Goal: Transaction & Acquisition: Purchase product/service

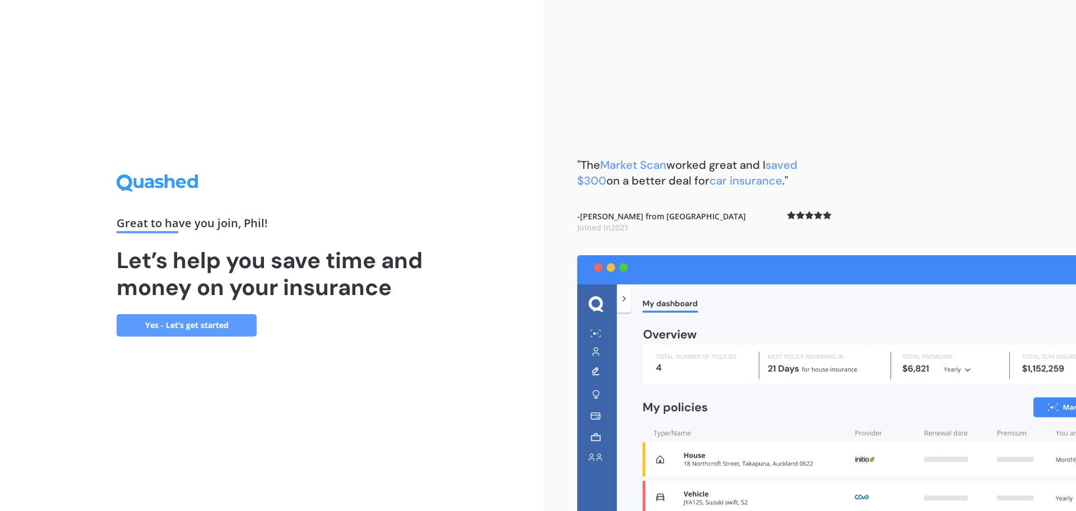
click at [189, 325] on link "Yes - Let’s get started" at bounding box center [187, 325] width 140 height 22
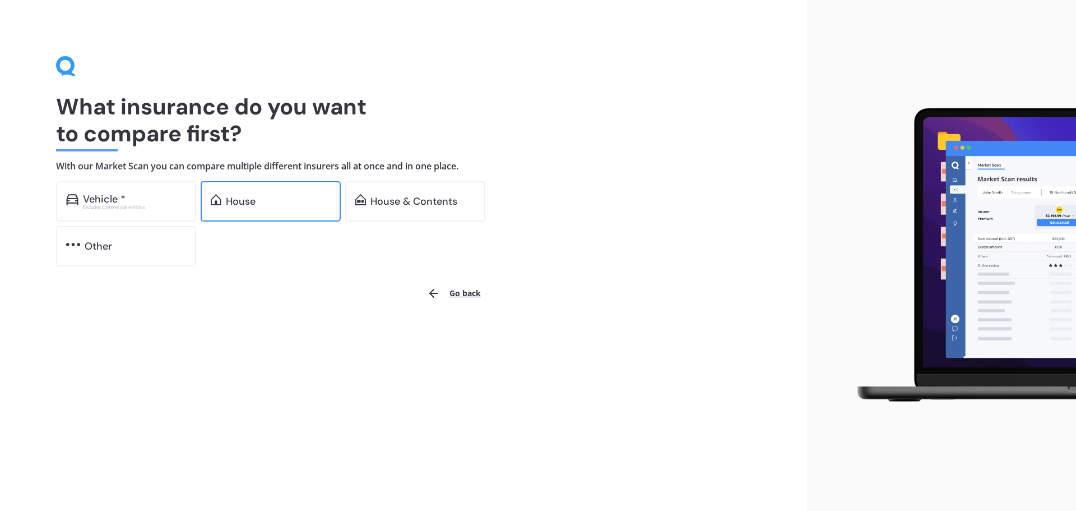
click at [262, 203] on div "House" at bounding box center [278, 201] width 105 height 11
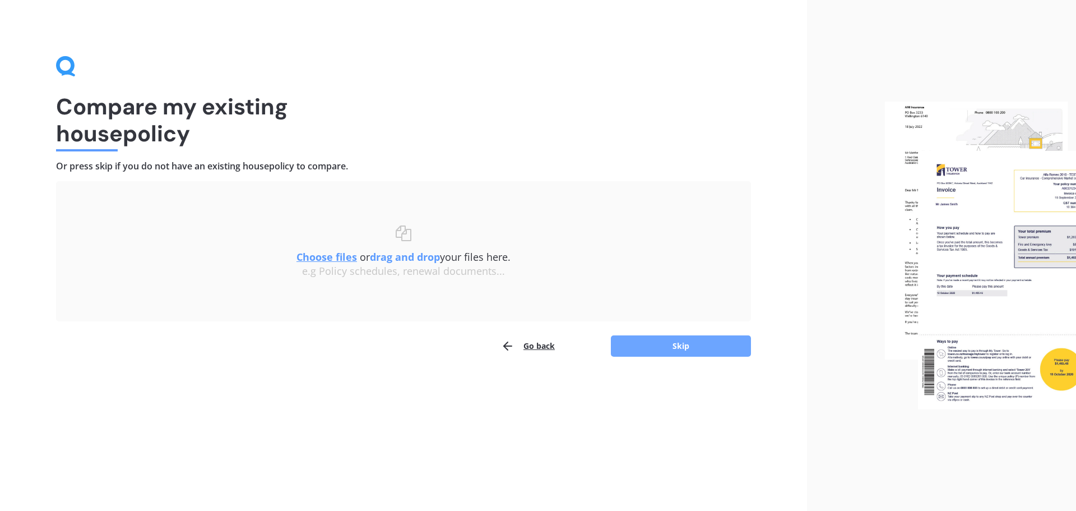
click at [686, 346] on button "Skip" at bounding box center [681, 345] width 140 height 21
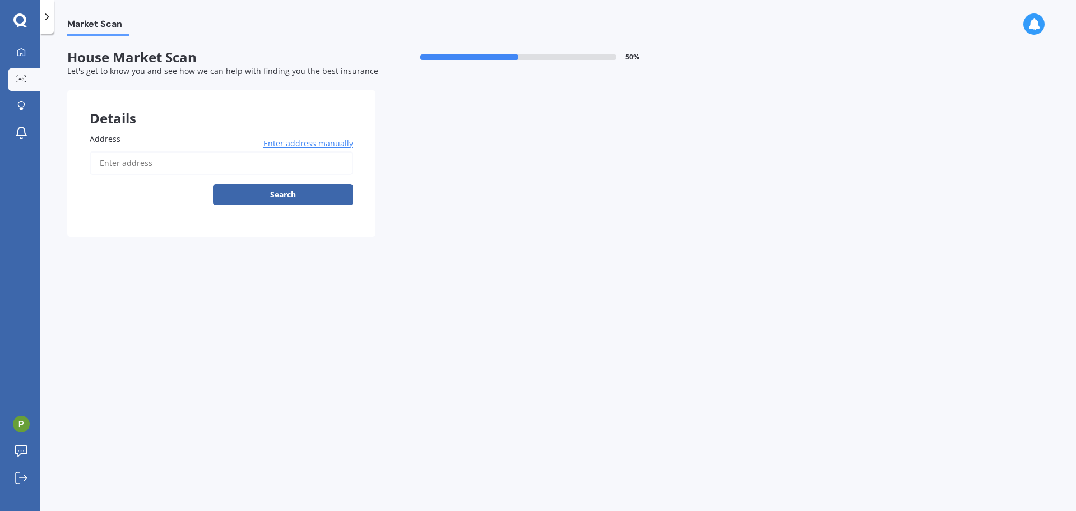
click at [146, 165] on input "Address" at bounding box center [222, 163] width 264 height 24
type input "[STREET_ADDRESS]"
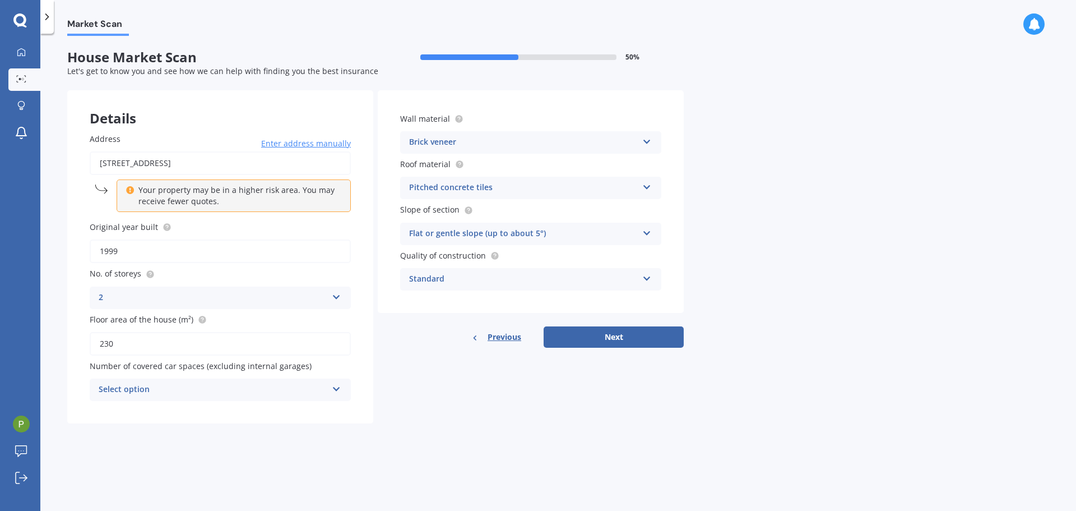
click at [228, 391] on div "Select option" at bounding box center [213, 389] width 229 height 13
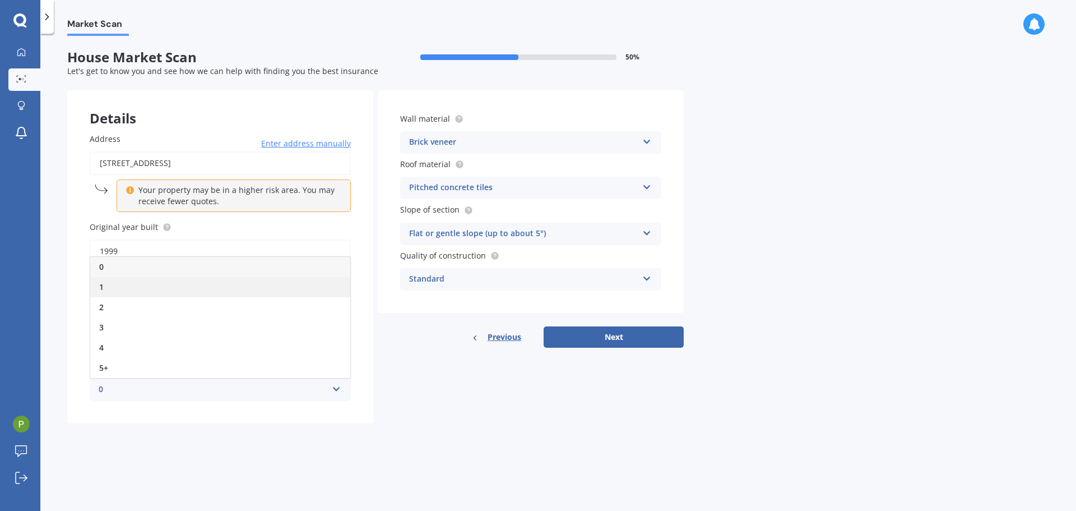
click at [150, 291] on div "1" at bounding box center [220, 287] width 260 height 20
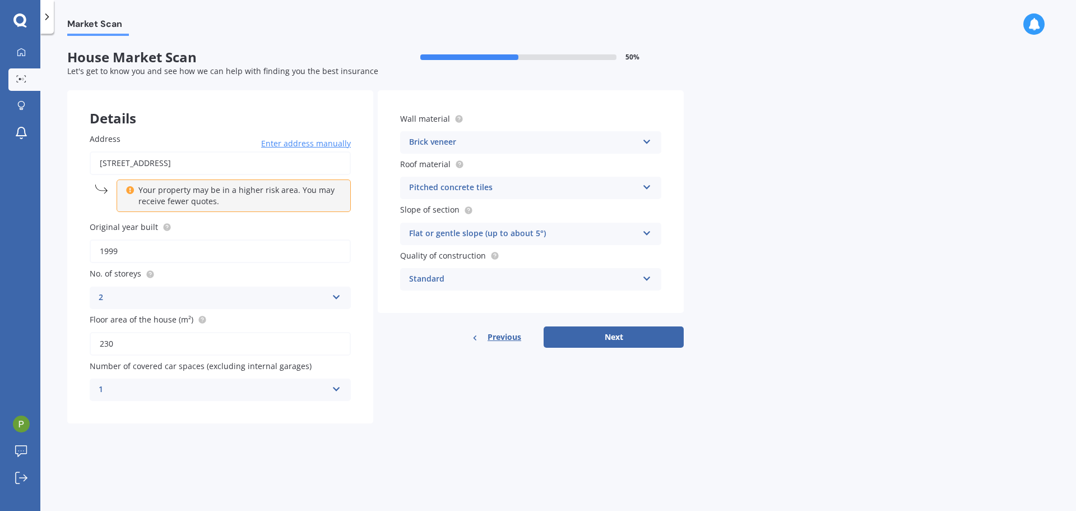
click at [540, 146] on div "Brick veneer" at bounding box center [523, 142] width 229 height 13
click at [770, 205] on div "Market Scan House Market Scan 50 % Let's get to know you and see how we can hel…" at bounding box center [558, 274] width 1036 height 477
click at [528, 187] on div "Pitched concrete tiles" at bounding box center [523, 187] width 229 height 13
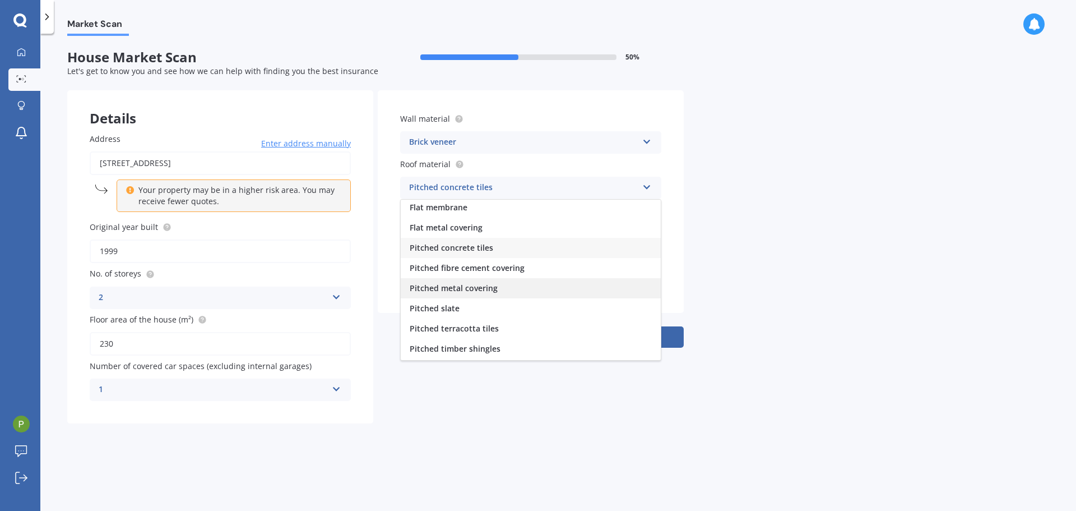
scroll to position [41, 0]
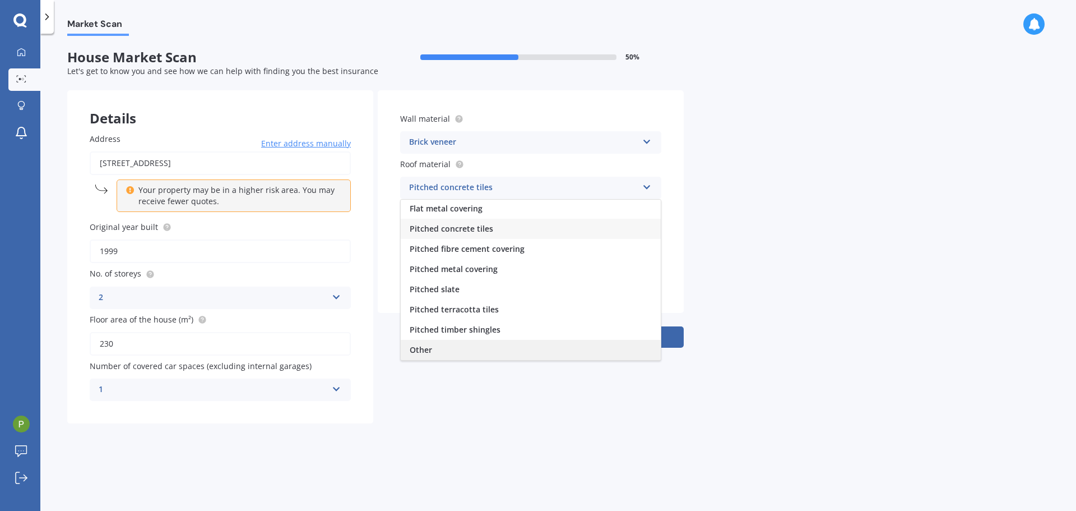
click at [454, 349] on div "Other" at bounding box center [531, 350] width 260 height 20
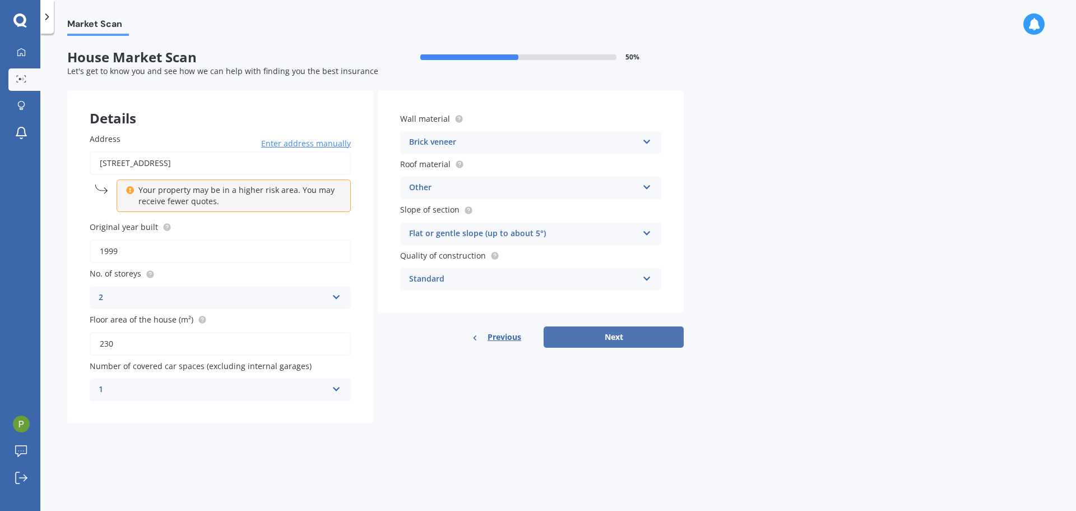
click at [608, 334] on button "Next" at bounding box center [614, 336] width 140 height 21
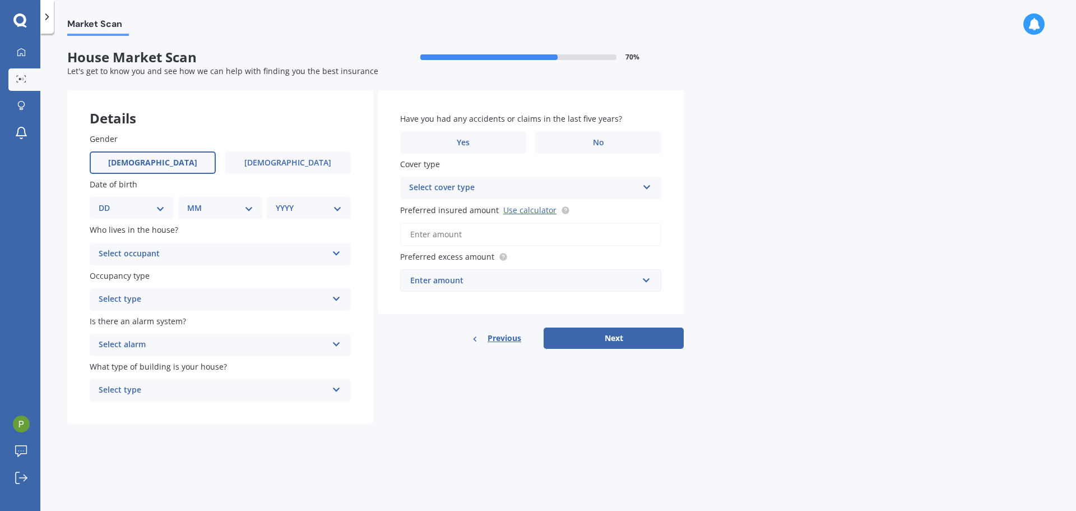
click at [156, 160] on span "[DEMOGRAPHIC_DATA]" at bounding box center [152, 163] width 89 height 10
click at [0, 0] on input "[DEMOGRAPHIC_DATA]" at bounding box center [0, 0] width 0 height 0
click at [133, 210] on select "DD 01 02 03 04 05 06 07 08 09 10 11 12 13 14 15 16 17 18 19 20 21 22 23 24 25 2…" at bounding box center [132, 208] width 66 height 12
select select "15"
click at [108, 202] on select "DD 01 02 03 04 05 06 07 08 09 10 11 12 13 14 15 16 17 18 19 20 21 22 23 24 25 2…" at bounding box center [132, 208] width 66 height 12
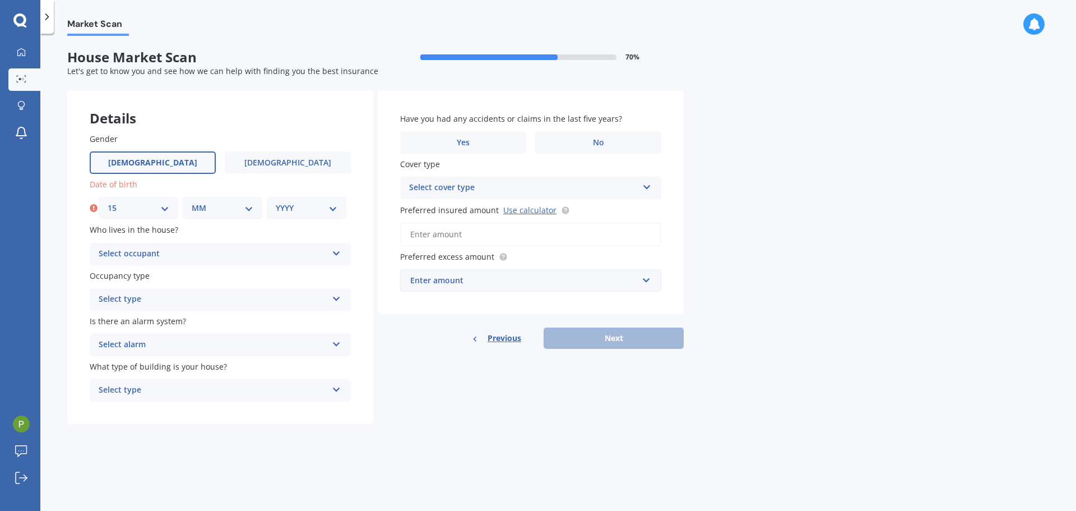
click at [223, 206] on select "MM 01 02 03 04 05 06 07 08 09 10 11 12" at bounding box center [223, 208] width 62 height 12
select select "09"
click at [192, 202] on select "MM 01 02 03 04 05 06 07 08 09 10 11 12" at bounding box center [223, 208] width 62 height 12
click at [295, 207] on select "YYYY 2009 2008 2007 2006 2005 2004 2003 2002 2001 2000 1999 1998 1997 1996 1995…" at bounding box center [307, 208] width 62 height 12
select select "1964"
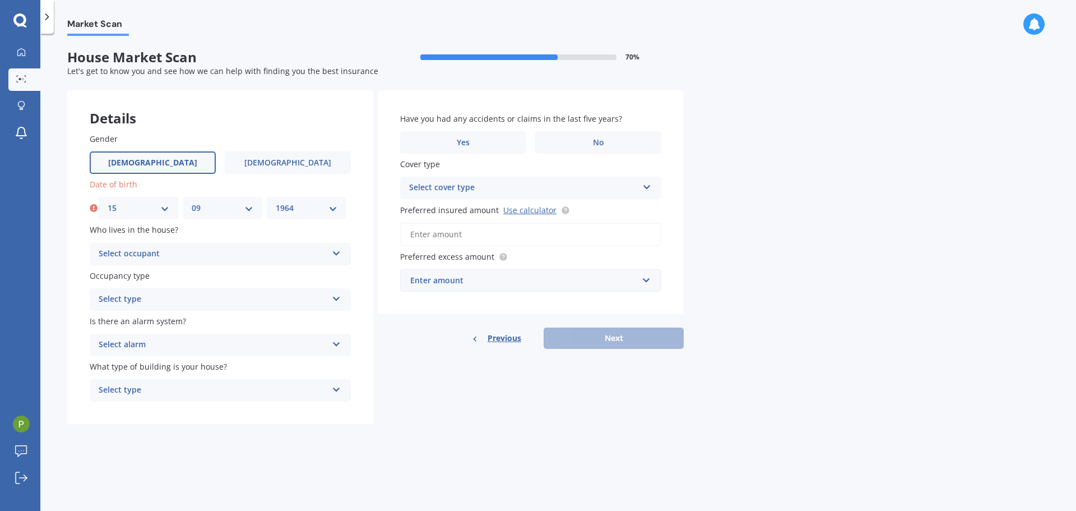
click at [276, 202] on select "YYYY 2009 2008 2007 2006 2005 2004 2003 2002 2001 2000 1999 1998 1997 1996 1995…" at bounding box center [307, 208] width 62 height 12
click at [173, 251] on div "Select occupant" at bounding box center [213, 253] width 229 height 13
click at [155, 280] on div "Owner" at bounding box center [220, 276] width 260 height 20
click at [183, 302] on div "Select type" at bounding box center [213, 299] width 229 height 13
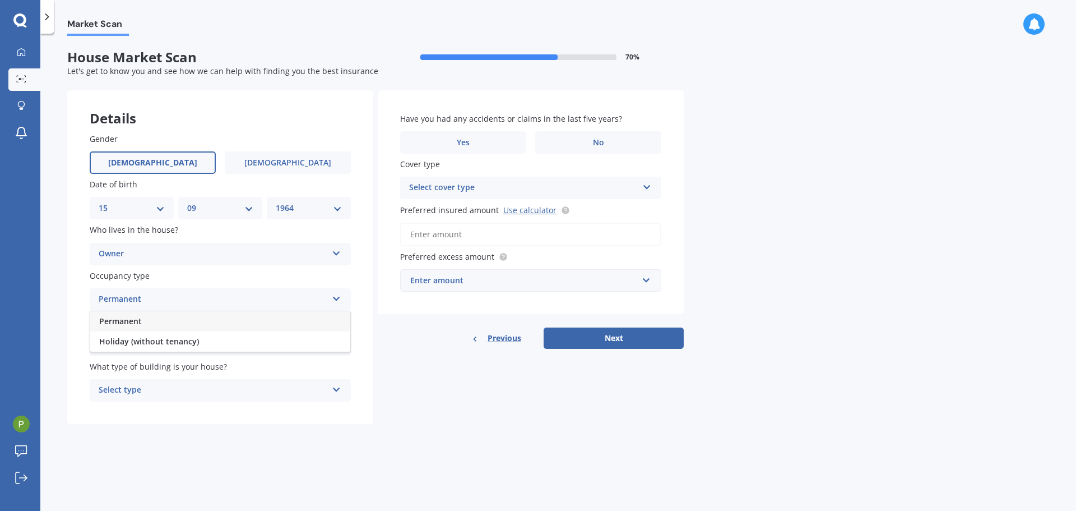
click at [175, 326] on div "Permanent" at bounding box center [220, 321] width 260 height 20
click at [191, 352] on div "Select alarm" at bounding box center [213, 344] width 229 height 13
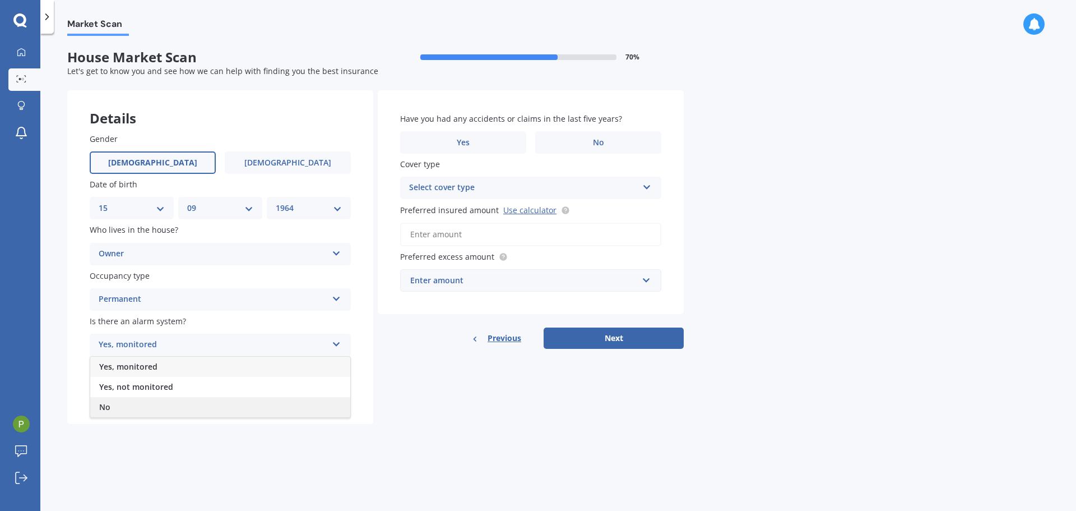
click at [154, 406] on div "No" at bounding box center [220, 407] width 260 height 20
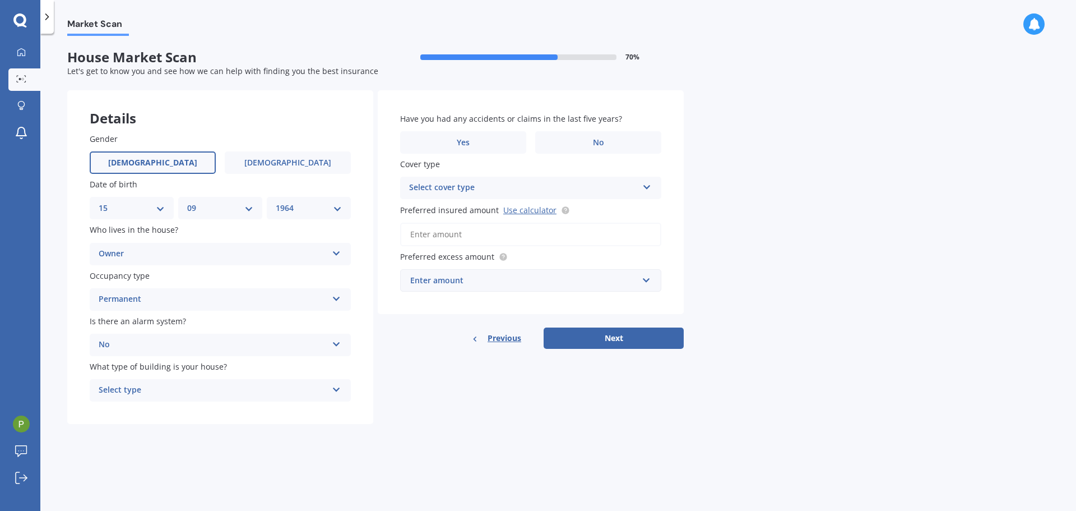
click at [193, 394] on div "Select type" at bounding box center [213, 389] width 229 height 13
click at [140, 412] on span "Freestanding" at bounding box center [124, 411] width 50 height 11
click at [588, 141] on label "No" at bounding box center [598, 142] width 126 height 22
click at [0, 0] on input "No" at bounding box center [0, 0] width 0 height 0
click at [556, 188] on div "Select cover type" at bounding box center [523, 187] width 229 height 13
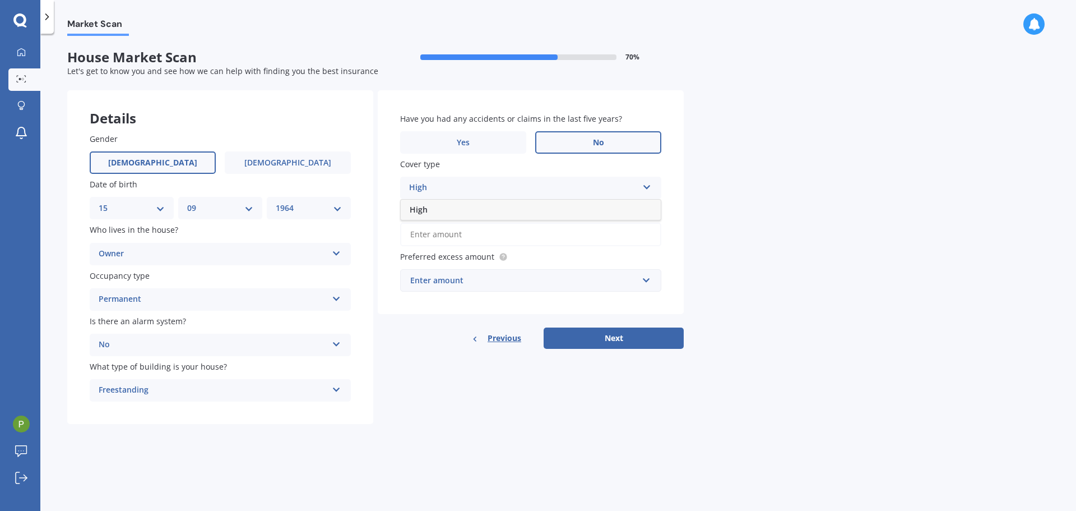
click at [505, 210] on div "High" at bounding box center [531, 210] width 260 height 20
click at [506, 235] on input "Preferred insured amount Use calculator" at bounding box center [530, 235] width 261 height 24
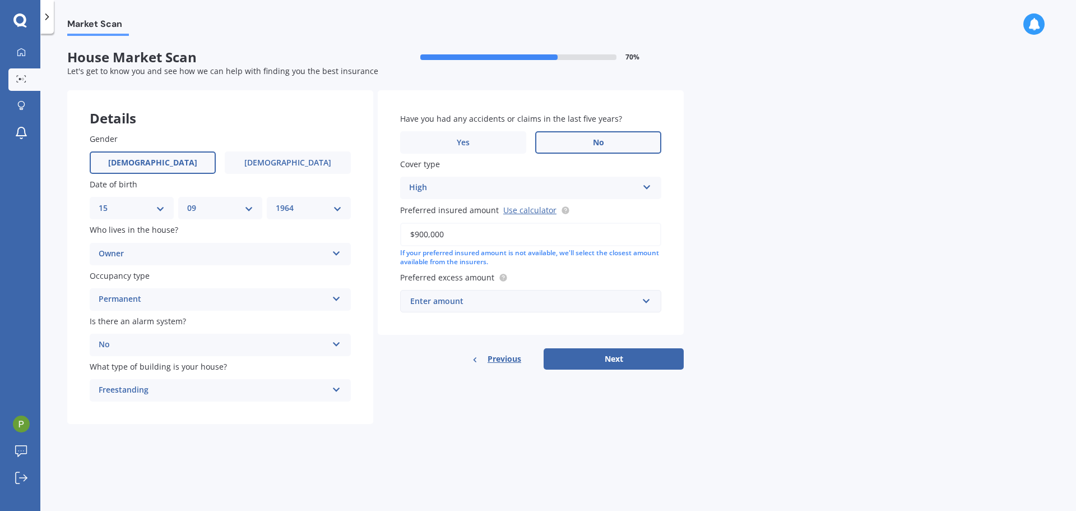
type input "$900,000"
click at [534, 306] on div "Enter amount" at bounding box center [524, 301] width 228 height 12
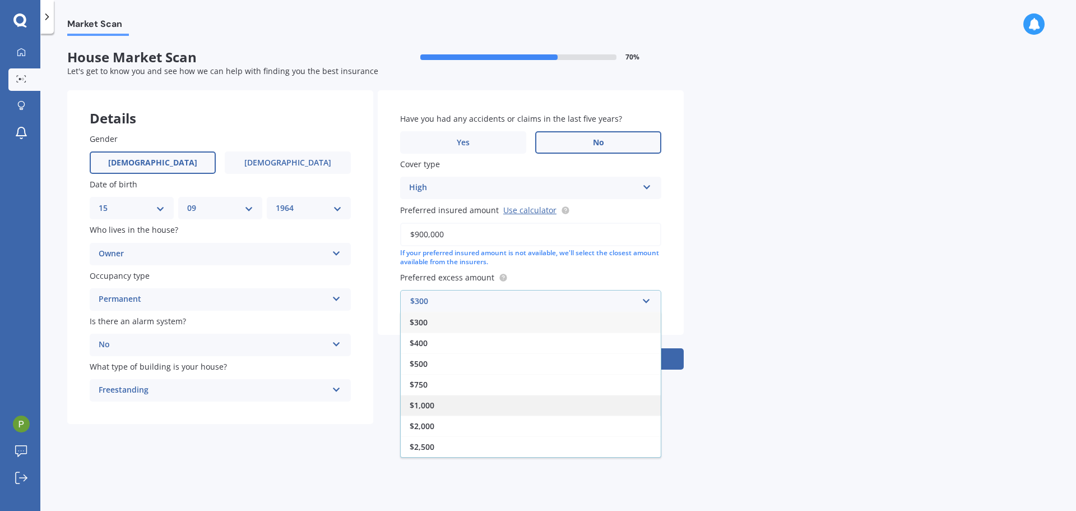
click at [452, 407] on div "$1,000" at bounding box center [531, 405] width 260 height 21
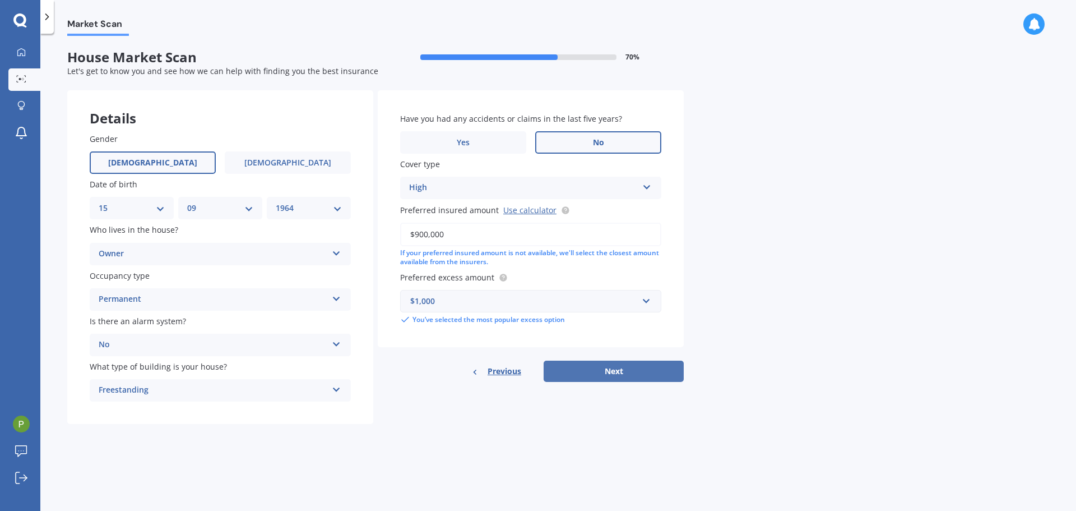
click at [614, 372] on button "Next" at bounding box center [614, 370] width 140 height 21
select select "15"
select select "09"
select select "1964"
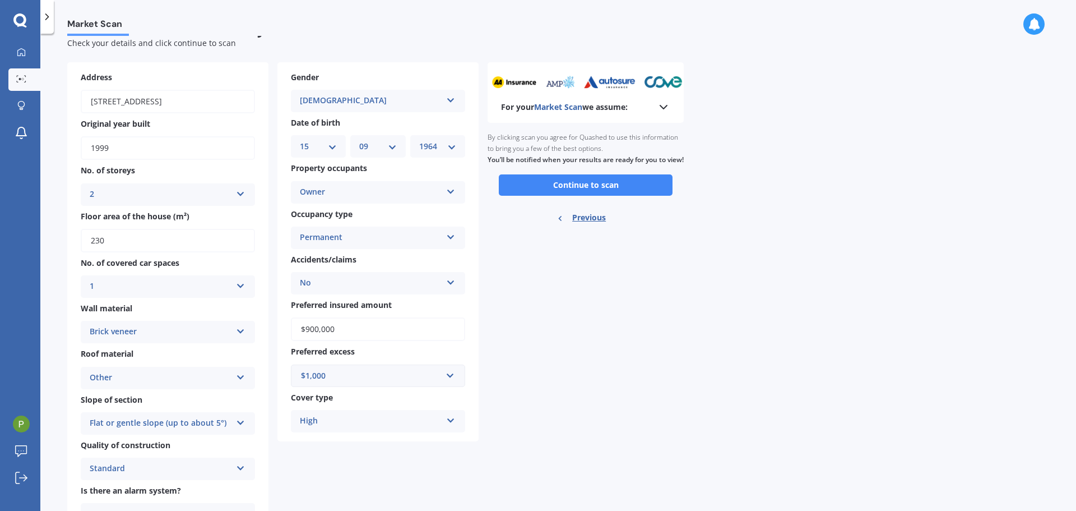
scroll to position [0, 0]
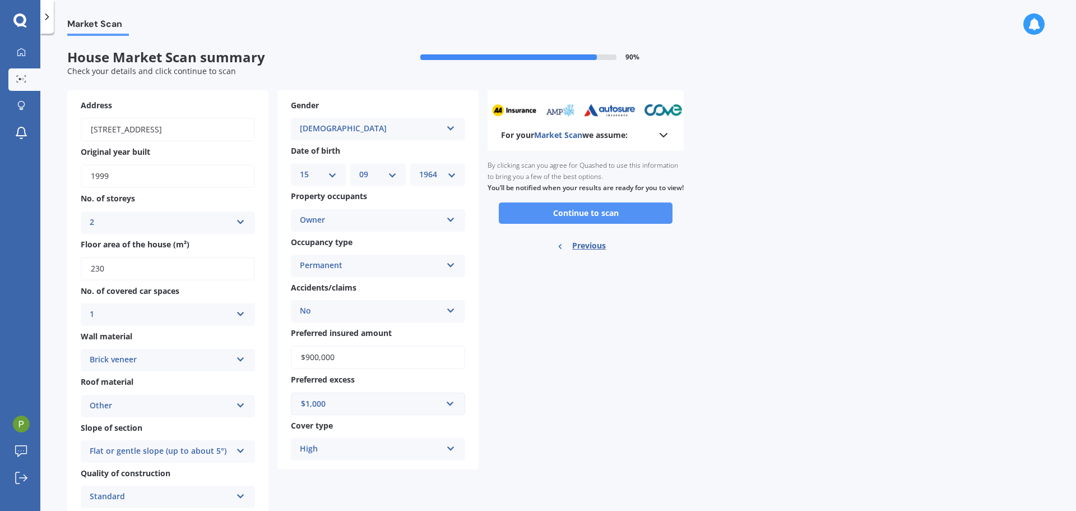
click at [600, 220] on button "Continue to scan" at bounding box center [586, 212] width 174 height 21
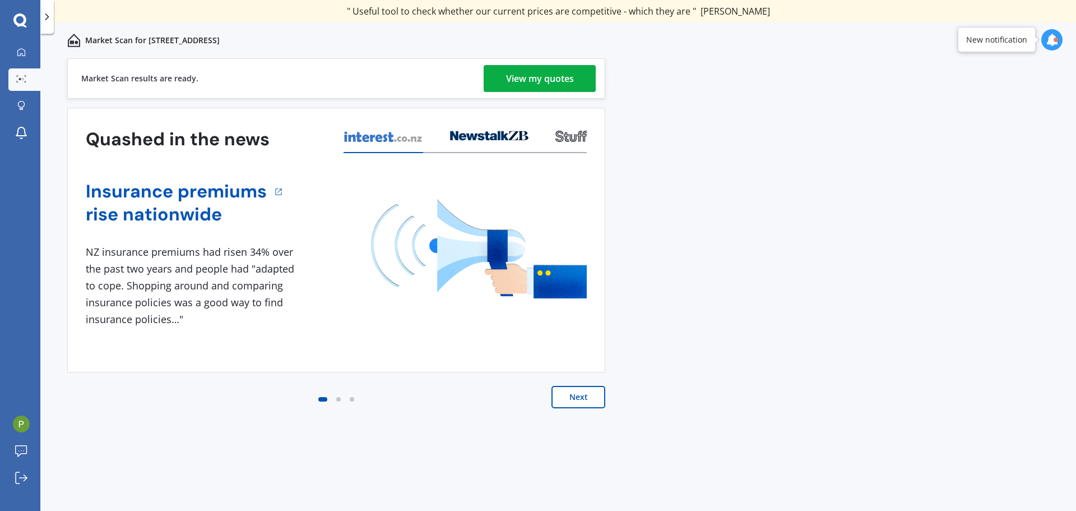
click at [541, 76] on div "View my quotes" at bounding box center [540, 78] width 68 height 27
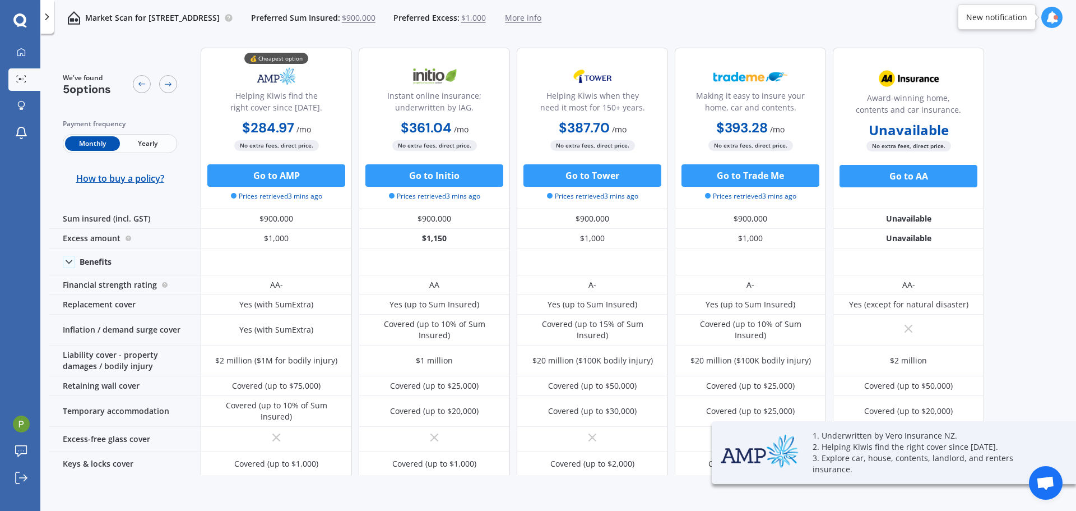
click at [137, 143] on span "Yearly" at bounding box center [147, 143] width 55 height 15
